Goal: Task Accomplishment & Management: Use online tool/utility

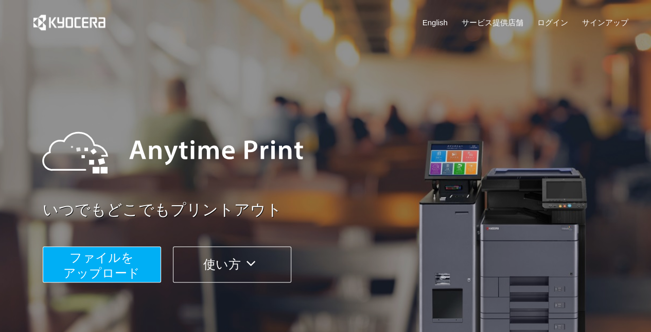
click at [140, 253] on button "ファイルを ​​アップロード" at bounding box center [102, 264] width 118 height 36
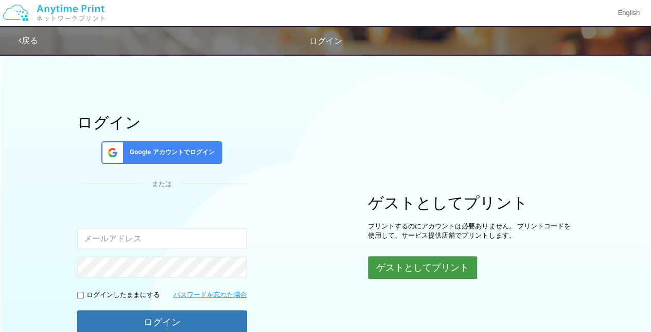
click at [400, 271] on button "ゲストとしてプリント" at bounding box center [422, 267] width 109 height 23
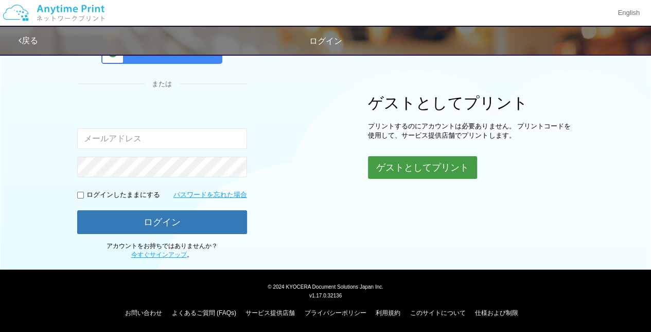
click at [402, 166] on button "ゲストとしてプリント" at bounding box center [422, 167] width 109 height 23
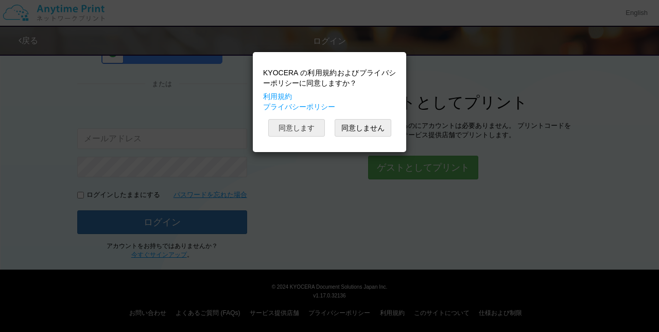
click at [300, 126] on button "同意します" at bounding box center [296, 128] width 57 height 18
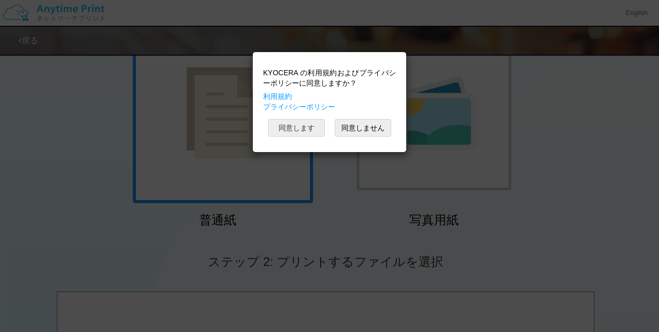
click at [300, 126] on button "同意します" at bounding box center [296, 128] width 57 height 18
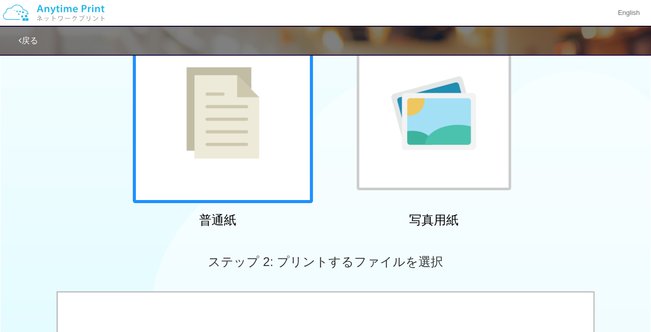
click at [264, 170] on div at bounding box center [223, 113] width 180 height 180
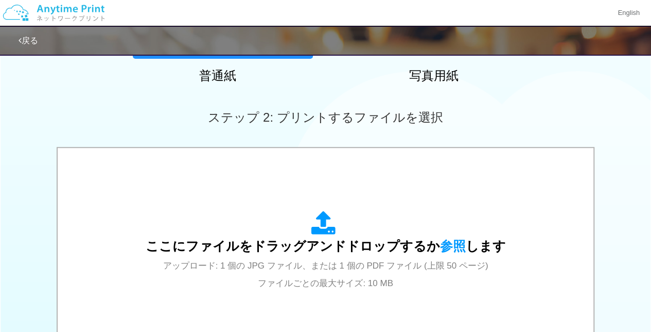
scroll to position [361, 0]
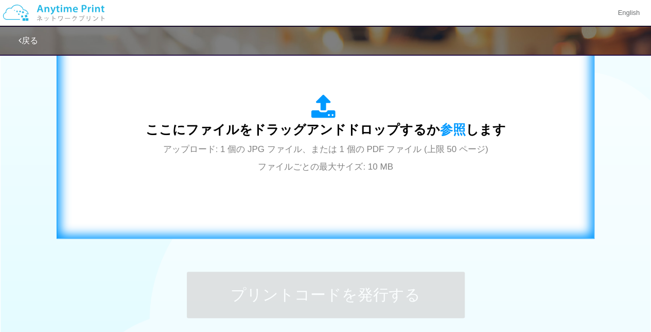
click at [288, 187] on div "ここにファイルをドラッグアンドドロップするか 参照 します アップロード: 1 個の JPG ファイル、または 1 個の PDF ファイル (上限 50 ペー…" at bounding box center [325, 134] width 517 height 186
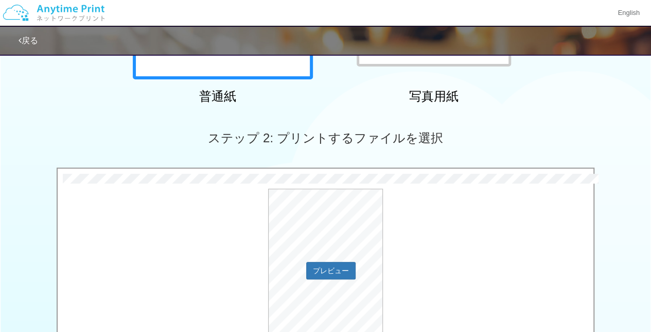
scroll to position [309, 0]
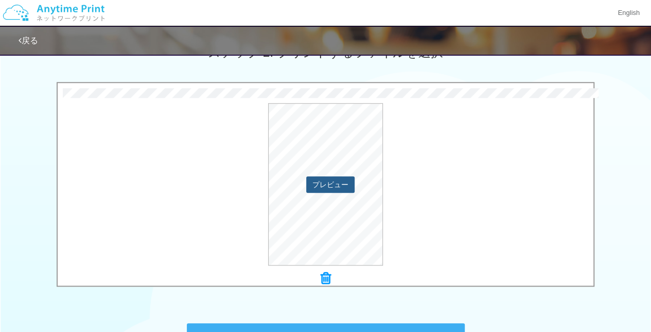
click at [340, 193] on div "プレビュー" at bounding box center [326, 184] width 536 height 162
click at [341, 189] on button "プレビュー" at bounding box center [330, 184] width 48 height 16
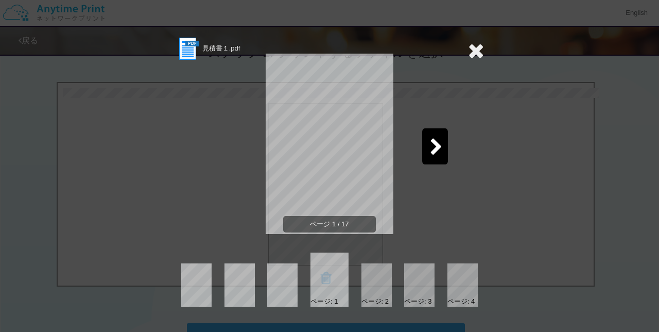
click at [476, 49] on icon at bounding box center [476, 50] width 16 height 21
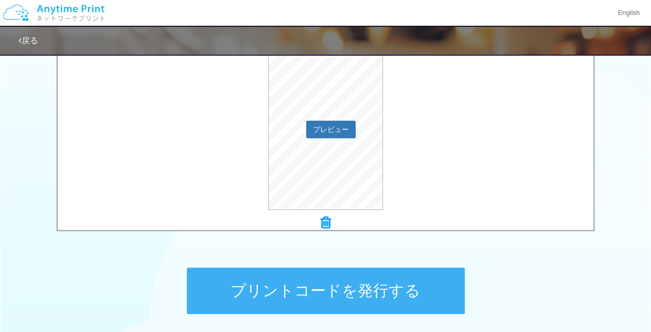
scroll to position [451, 0]
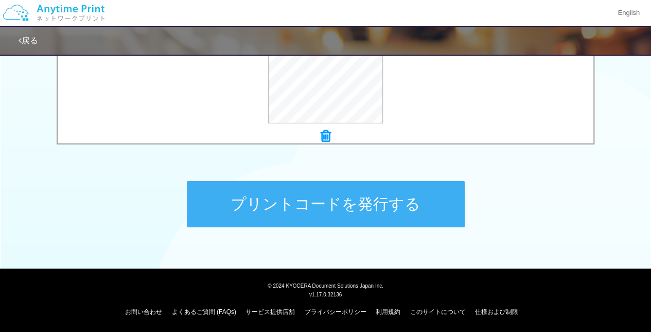
click at [417, 194] on button "プリントコードを発行する" at bounding box center [326, 204] width 278 height 46
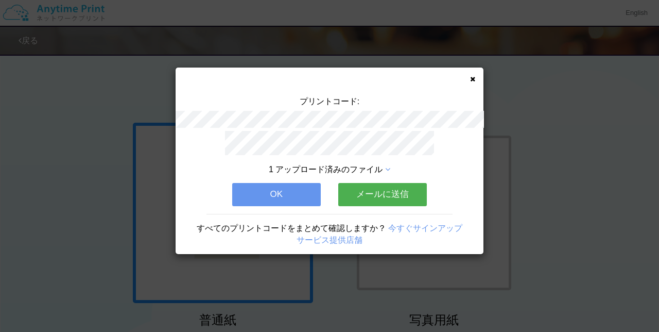
click at [289, 194] on button "OK" at bounding box center [276, 194] width 89 height 23
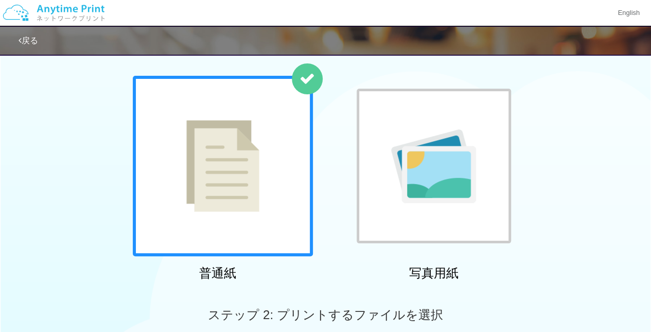
scroll to position [103, 0]
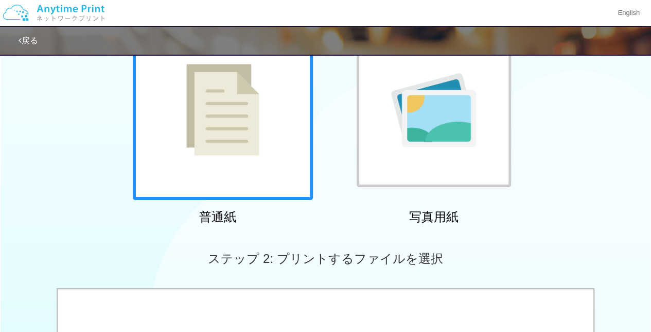
click at [278, 169] on div at bounding box center [223, 110] width 180 height 180
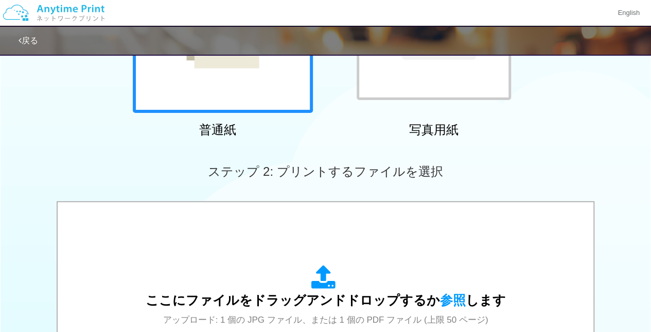
scroll to position [258, 0]
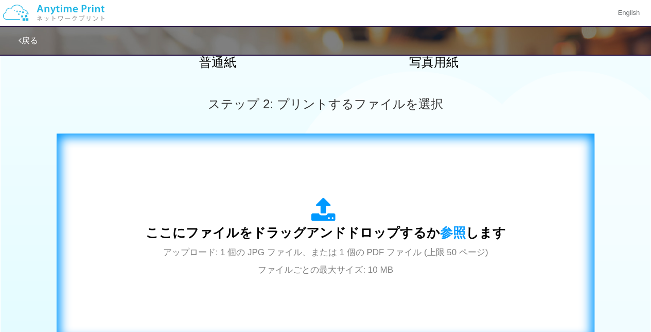
click at [295, 201] on div "ここにファイルをドラッグアンドドロップするか 参照 します アップロード: 1 個の JPG ファイル、または 1 個の PDF ファイル (上限 50 ペー…" at bounding box center [326, 237] width 361 height 80
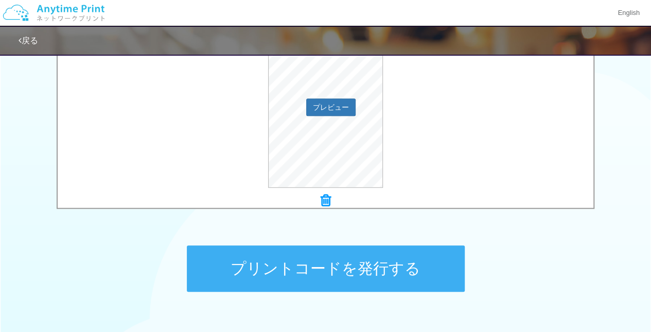
scroll to position [412, 0]
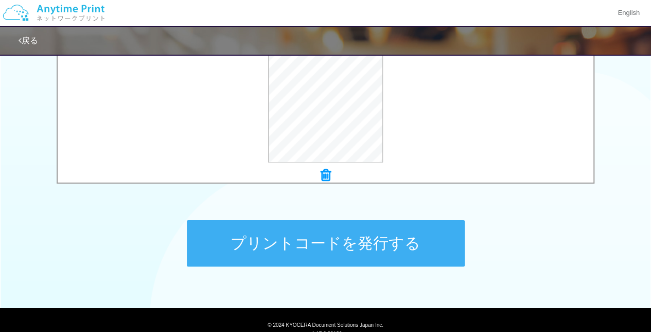
click at [392, 246] on button "プリントコードを発行する" at bounding box center [326, 243] width 278 height 46
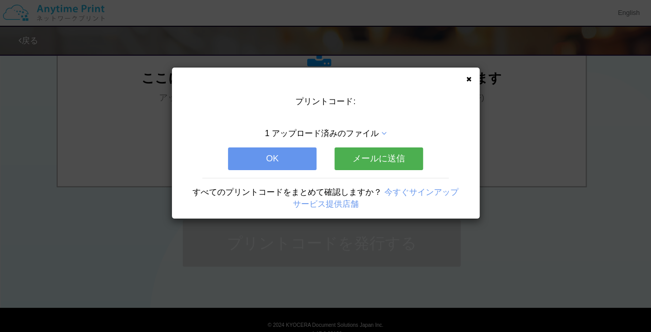
scroll to position [0, 0]
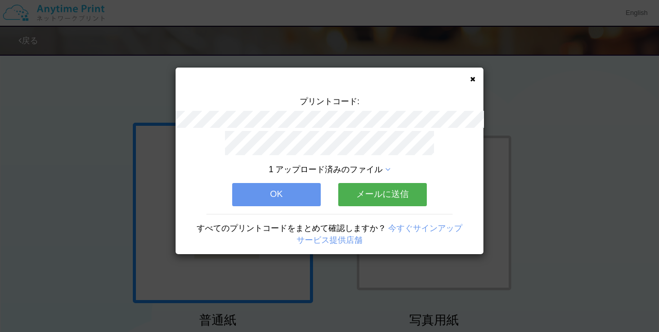
click at [280, 192] on button "OK" at bounding box center [276, 194] width 89 height 23
